Goal: Find specific page/section: Find specific page/section

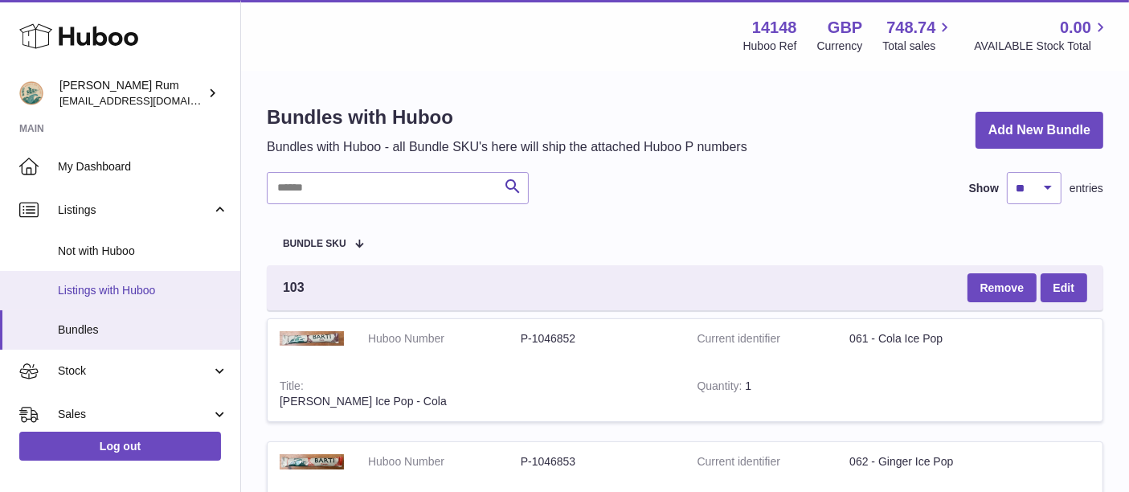
click at [129, 306] on link "Listings with Huboo" at bounding box center [120, 290] width 240 height 39
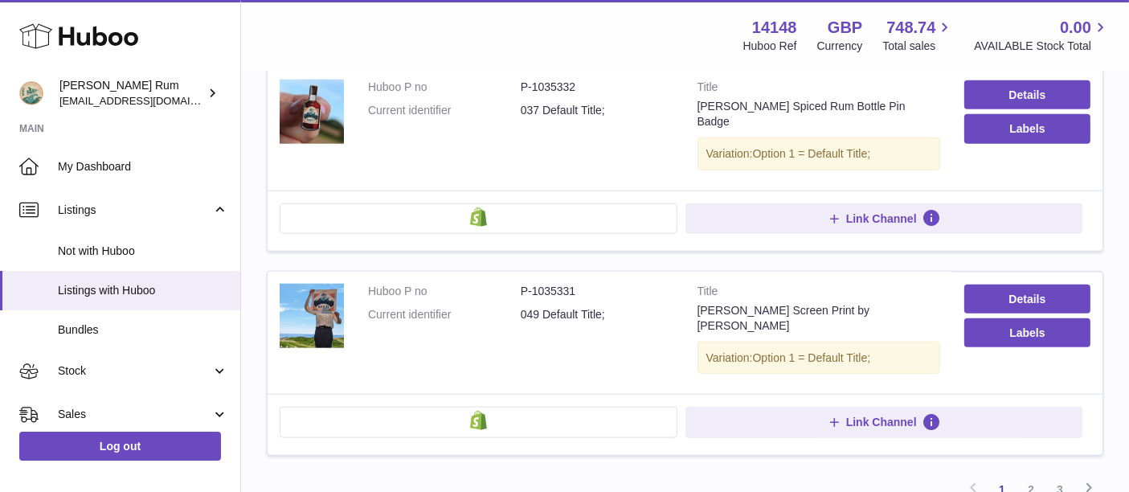
scroll to position [1728, 0]
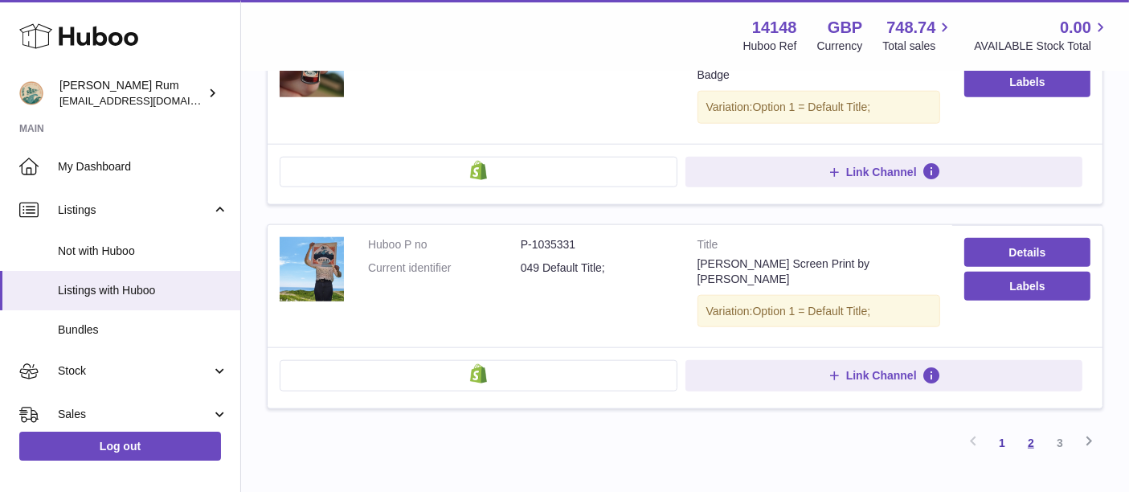
click at [1036, 428] on link "2" at bounding box center [1030, 442] width 29 height 29
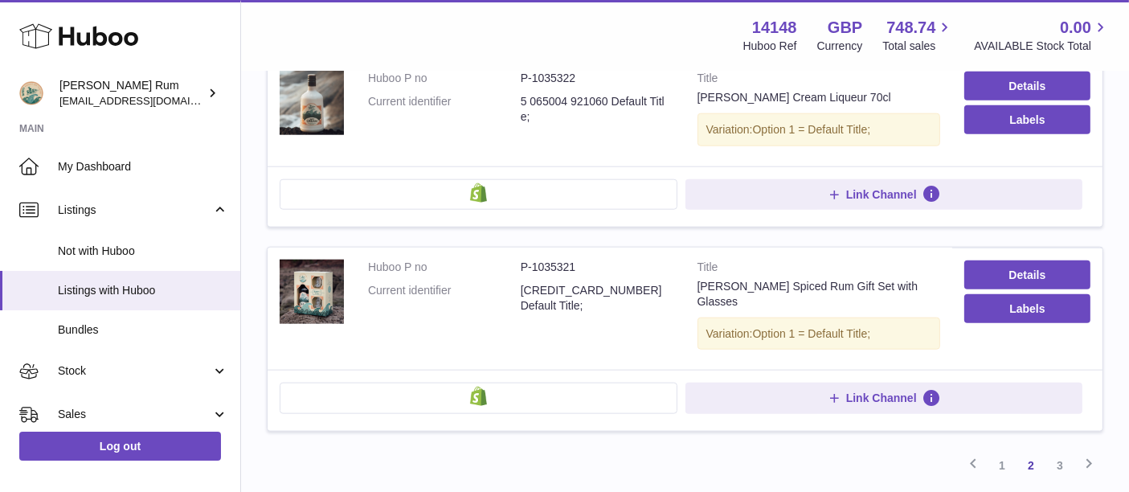
scroll to position [1785, 0]
drag, startPoint x: 574, startPoint y: 233, endPoint x: 532, endPoint y: 238, distance: 42.1
click at [532, 259] on dd "P-1035321" at bounding box center [597, 266] width 153 height 15
copy dd "1035321"
